Goal: Task Accomplishment & Management: Use online tool/utility

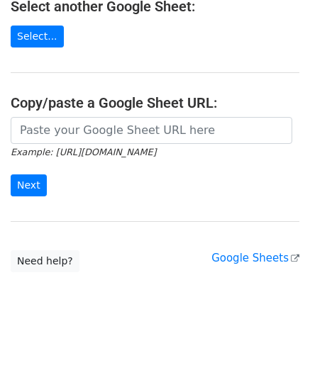
scroll to position [186, 0]
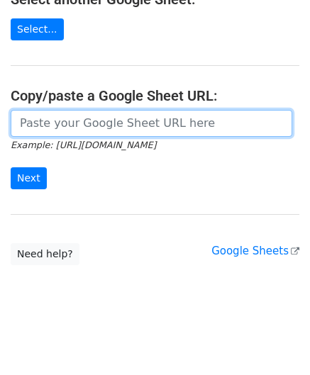
click at [61, 118] on input "url" at bounding box center [151, 123] width 281 height 27
paste input "https://docs.google.com/spreadsheets/d/167pLYgV6tHIyIPegNzvZf_SKmGI2C2Ck0f5W9CJ…"
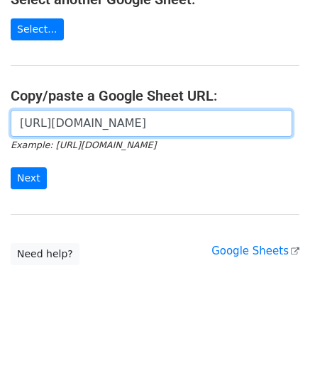
scroll to position [0, 298]
type input "https://docs.google.com/spreadsheets/d/167pLYgV6tHIyIPegNzvZf_SKmGI2C2Ck0f5W9CJ…"
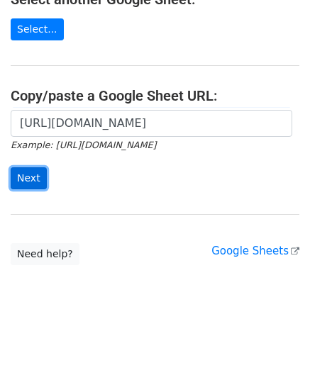
click at [27, 172] on input "Next" at bounding box center [29, 178] width 36 height 22
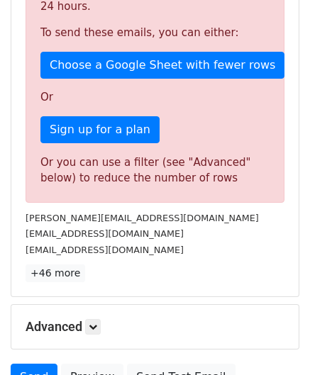
scroll to position [478, 0]
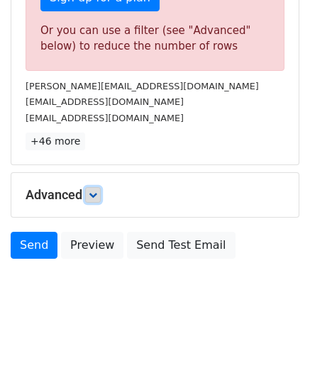
click at [96, 193] on icon at bounding box center [93, 195] width 9 height 9
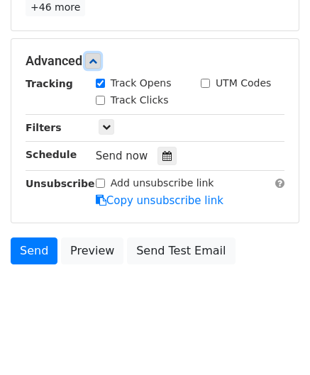
scroll to position [615, 0]
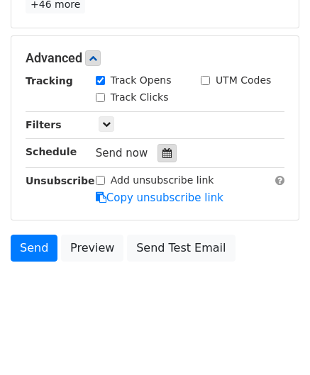
click at [162, 148] on icon at bounding box center [166, 153] width 9 height 10
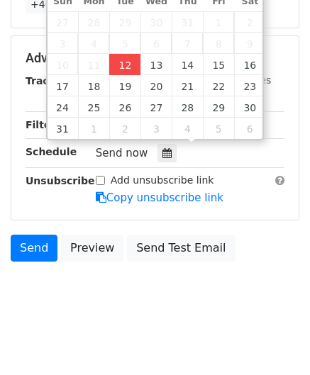
type input "[DATE] 12:00"
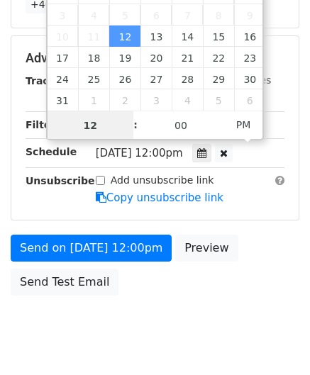
type input "4"
drag, startPoint x: 98, startPoint y: 124, endPoint x: 52, endPoint y: 125, distance: 46.0
click at [52, 124] on input "4" at bounding box center [90, 125] width 86 height 28
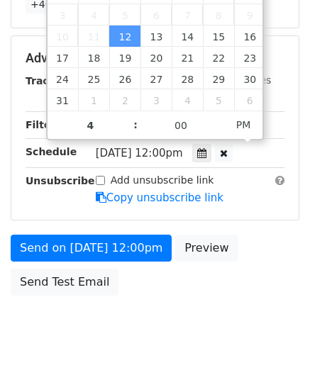
type input "[DATE] 16:00"
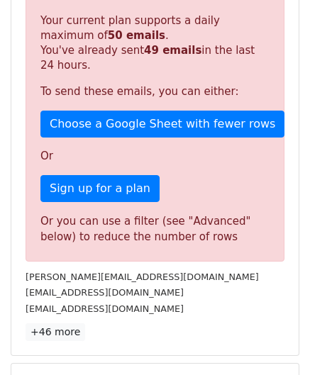
scroll to position [650, 0]
